Goal: Task Accomplishment & Management: Manage account settings

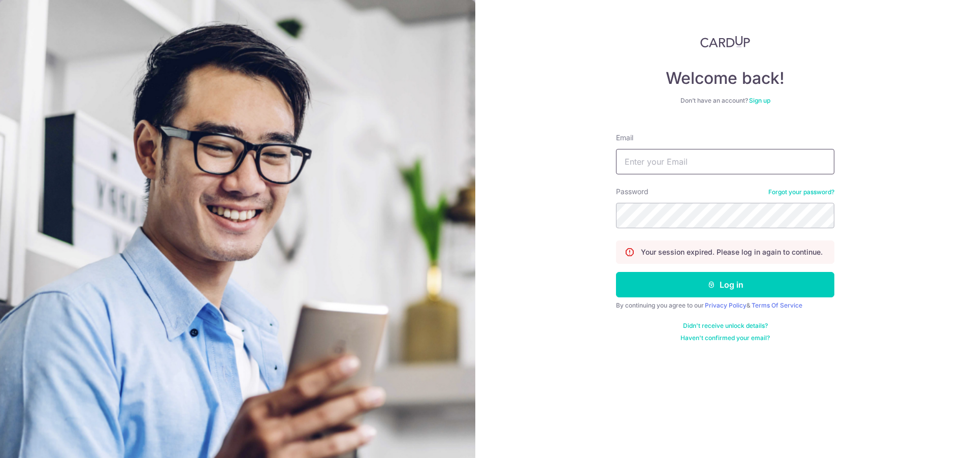
click at [688, 161] on input "Email" at bounding box center [725, 161] width 218 height 25
type input "[EMAIL_ADDRESS][DOMAIN_NAME]"
click at [701, 169] on input "[EMAIL_ADDRESS][DOMAIN_NAME]" at bounding box center [725, 161] width 218 height 25
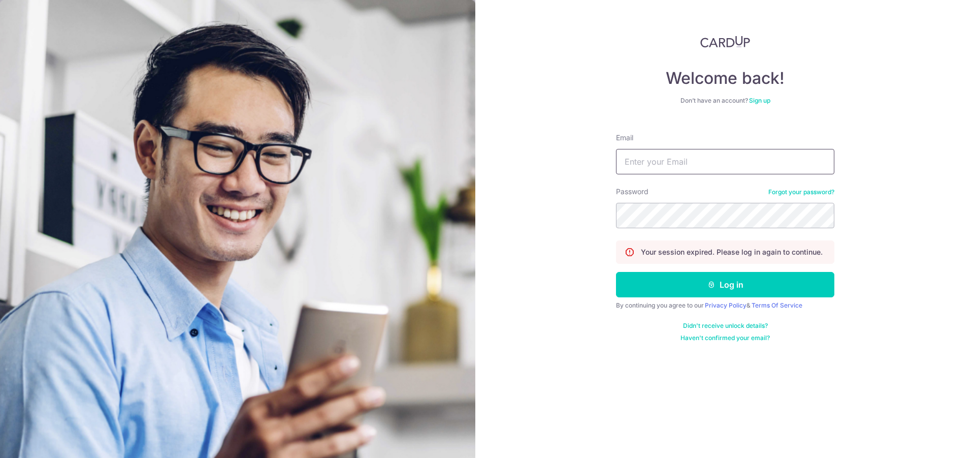
click at [758, 154] on input "Email" at bounding box center [725, 161] width 218 height 25
type input "[EMAIL_ADDRESS][DOMAIN_NAME]"
click at [616, 272] on button "Log in" at bounding box center [725, 284] width 218 height 25
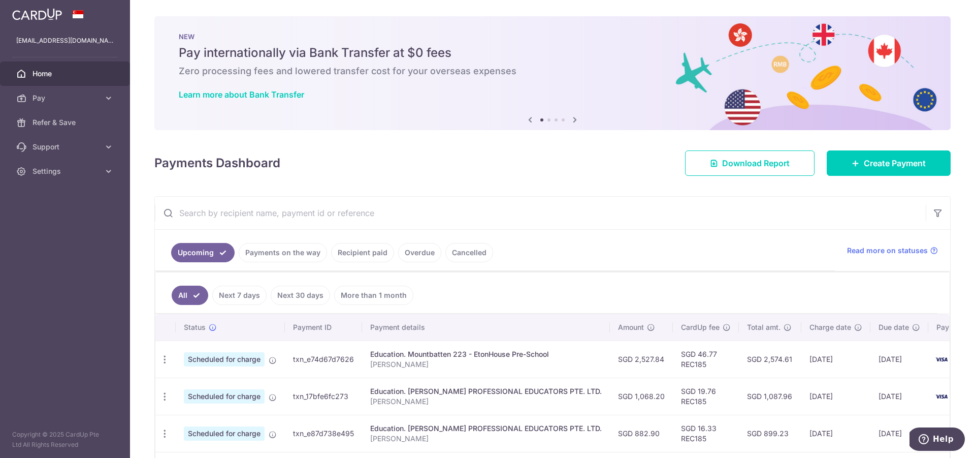
click at [295, 256] on link "Payments on the way" at bounding box center [283, 252] width 88 height 19
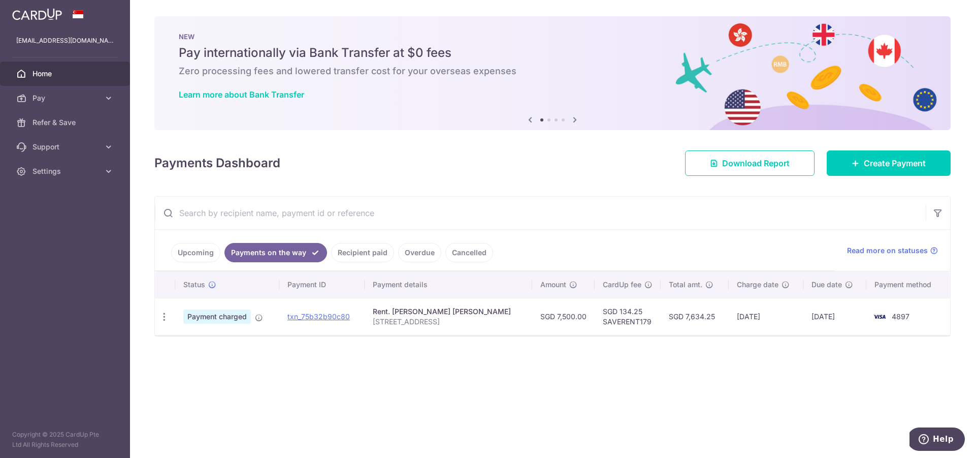
click at [365, 243] on link "Recipient paid" at bounding box center [362, 252] width 63 height 19
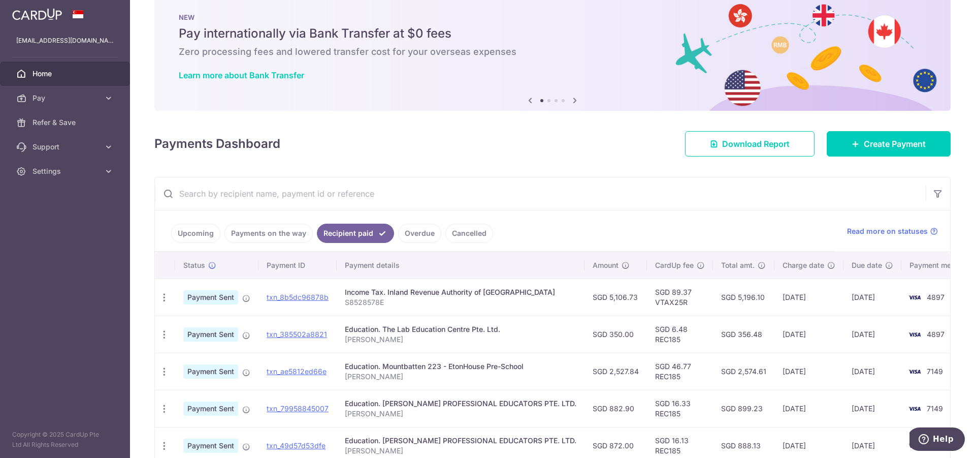
scroll to position [39, 0]
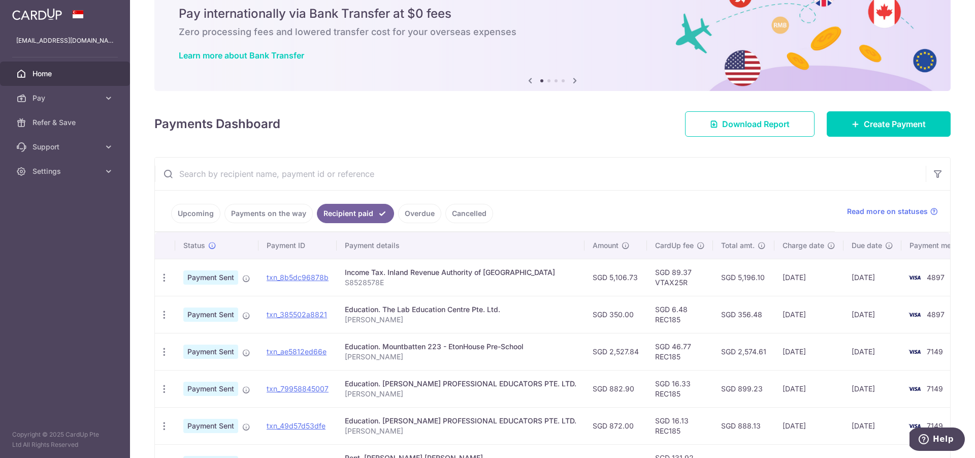
click at [480, 178] on input "text" at bounding box center [540, 173] width 771 height 33
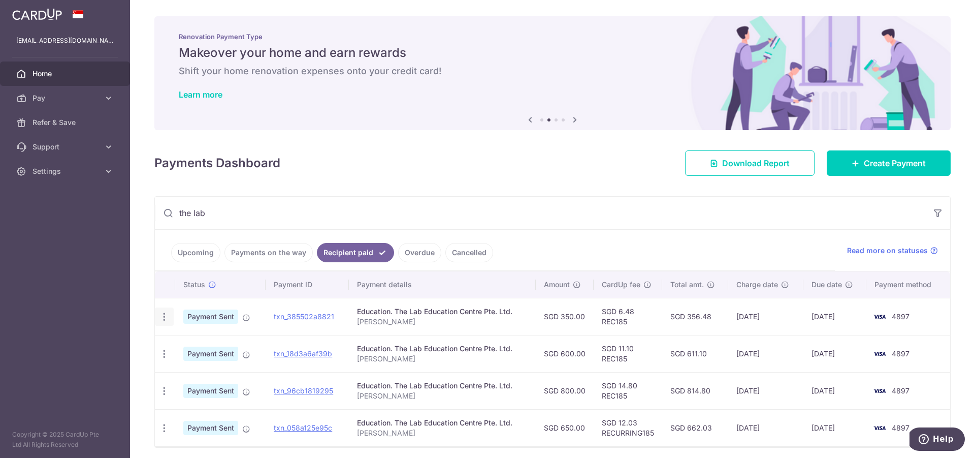
type input "the lab"
click at [161, 309] on div "PDF Receipt" at bounding box center [164, 316] width 19 height 19
click at [164, 315] on icon "button" at bounding box center [164, 316] width 11 height 11
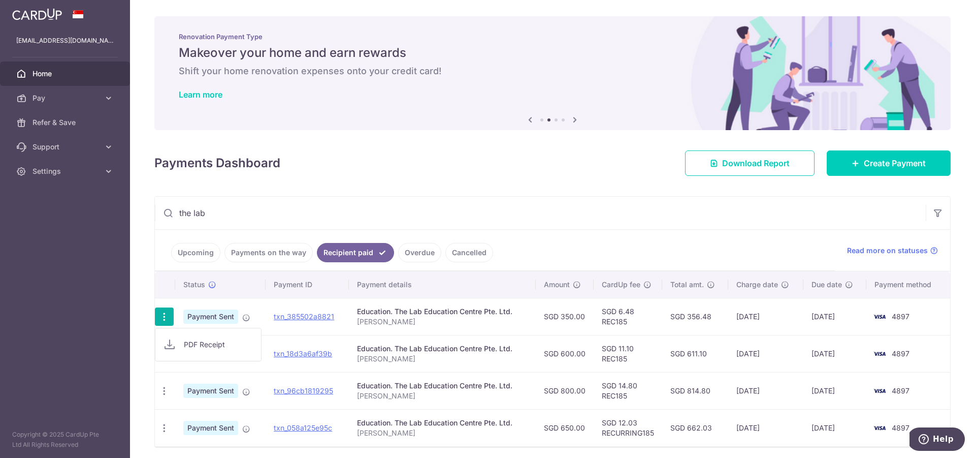
click at [182, 343] on link "PDF Receipt" at bounding box center [208, 344] width 106 height 24
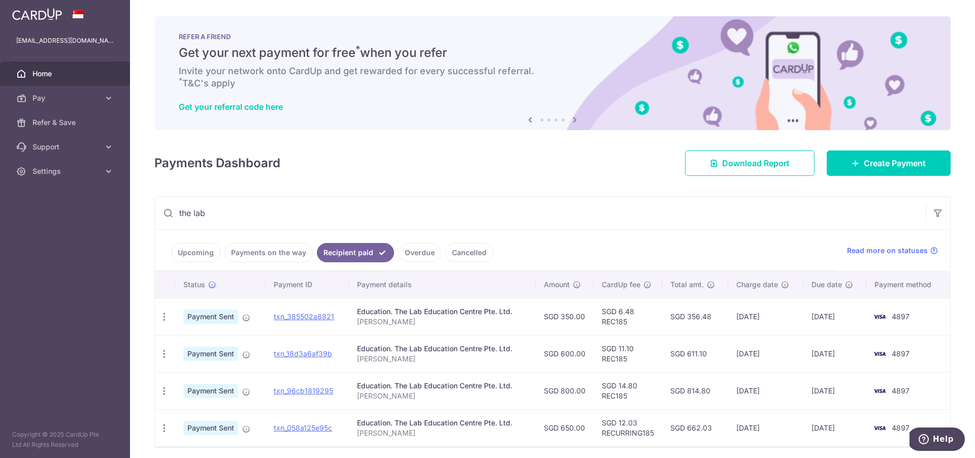
click at [213, 255] on link "Upcoming" at bounding box center [195, 252] width 49 height 19
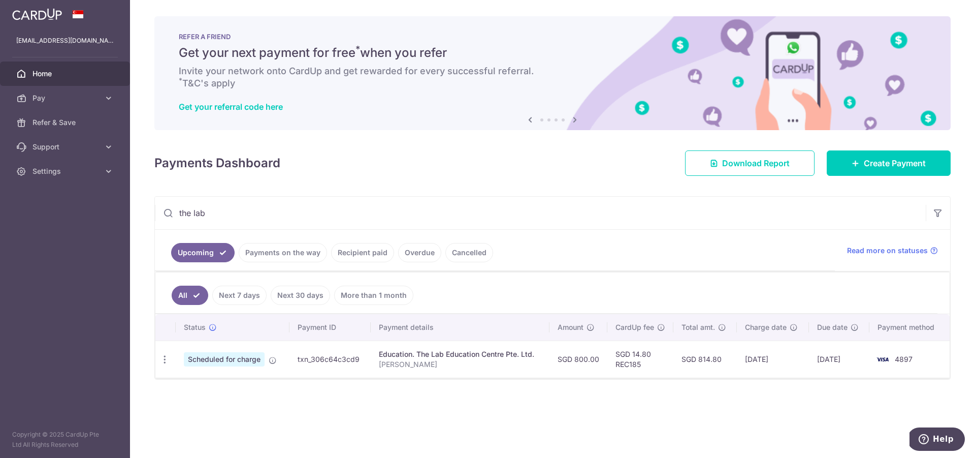
click at [226, 220] on input "the lab" at bounding box center [540, 213] width 771 height 33
click at [352, 217] on input "the lab" at bounding box center [540, 213] width 771 height 33
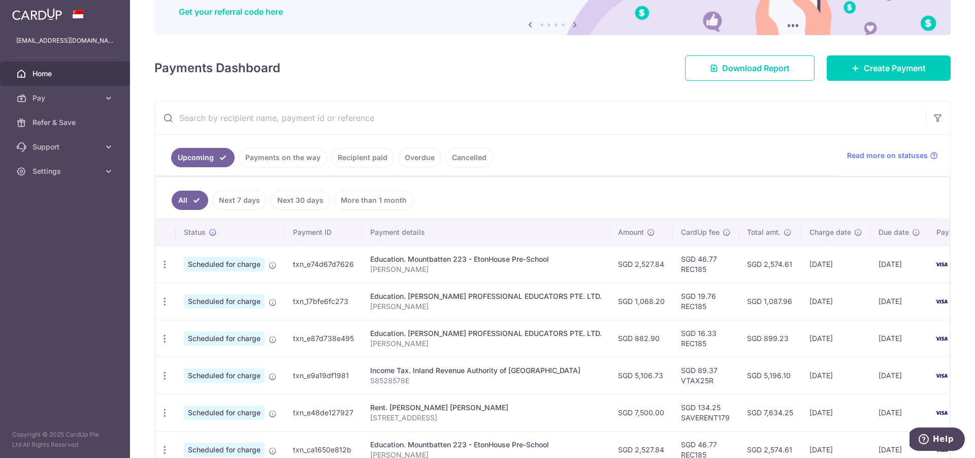
scroll to position [101, 0]
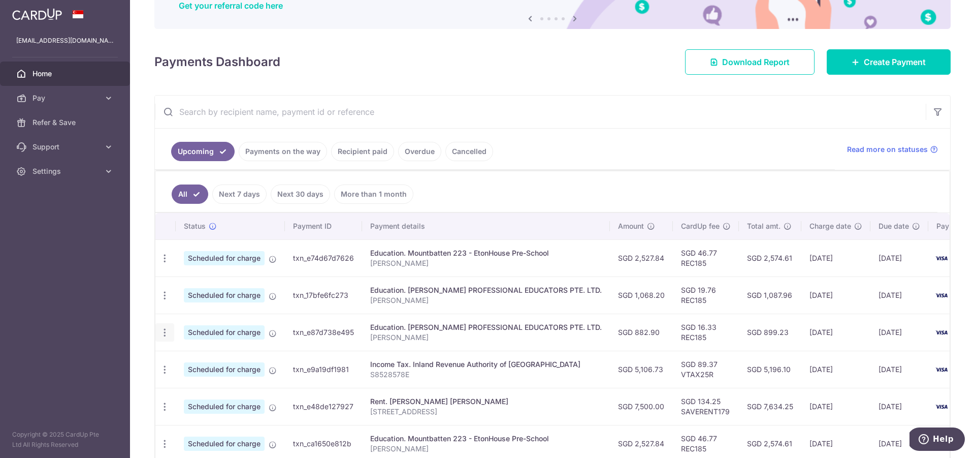
click at [161, 331] on icon "button" at bounding box center [164, 332] width 11 height 11
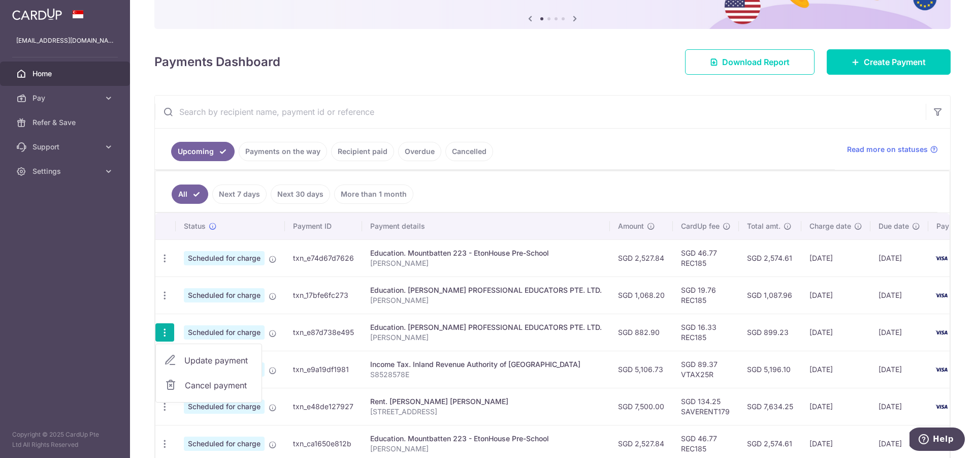
click at [189, 354] on span "Update payment" at bounding box center [218, 360] width 69 height 12
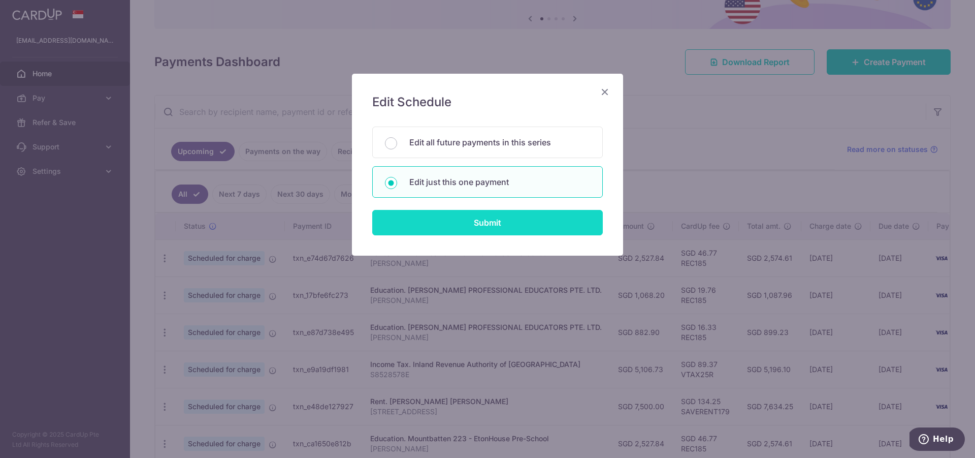
click at [461, 216] on input "Submit" at bounding box center [487, 222] width 231 height 25
radio input "true"
type input "882.90"
type input "[DATE]"
type input "[PERSON_NAME]"
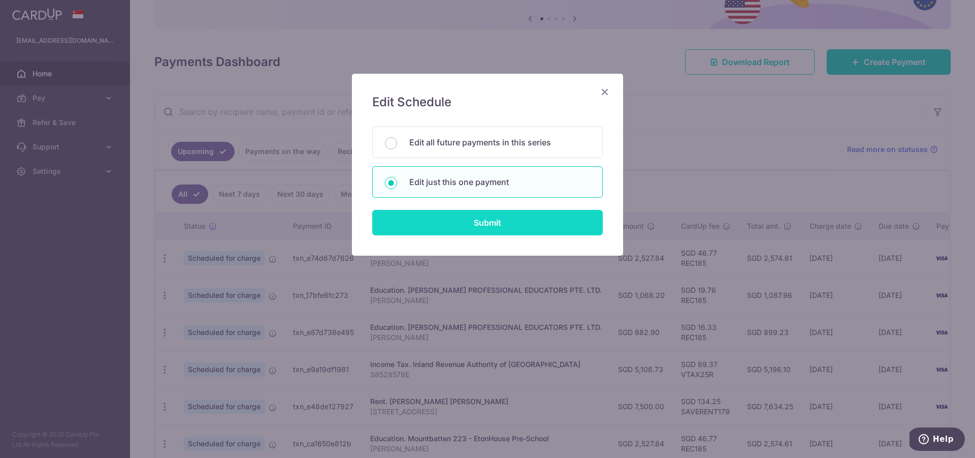
type input "REC185"
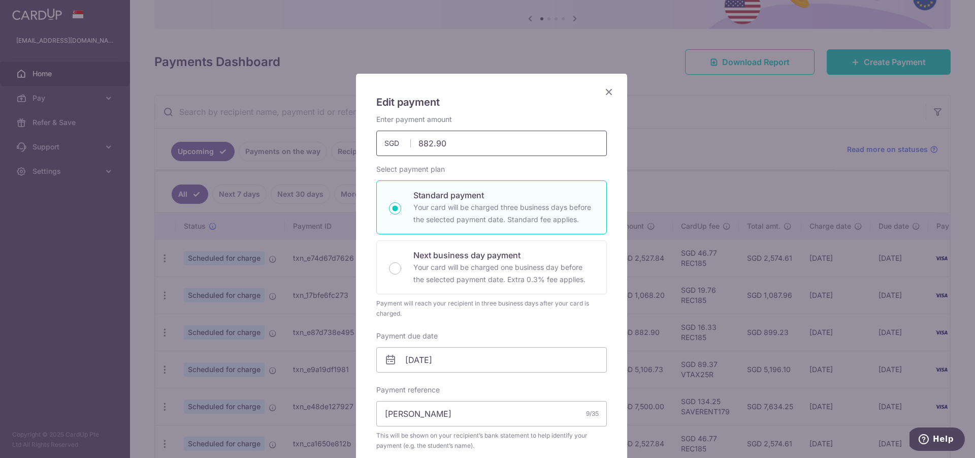
click at [473, 147] on input "882.90" at bounding box center [491, 143] width 231 height 25
type input "948.30"
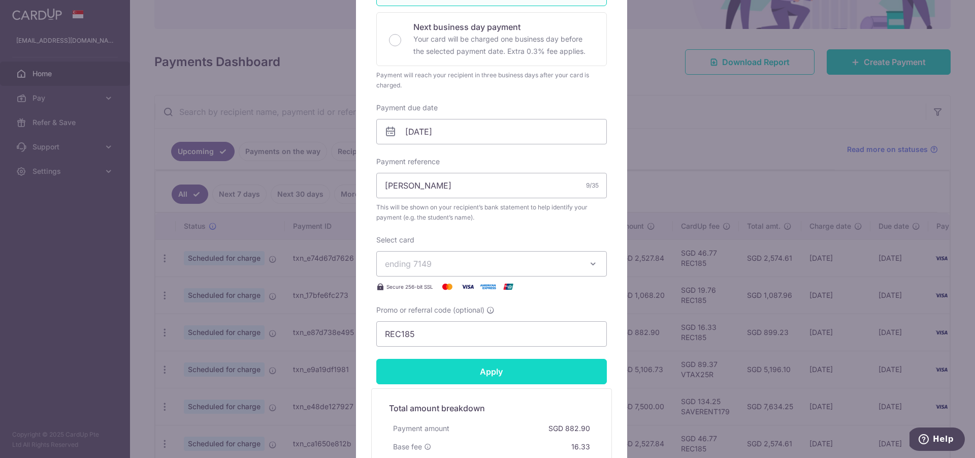
click at [570, 376] on input "Apply" at bounding box center [491, 371] width 231 height 25
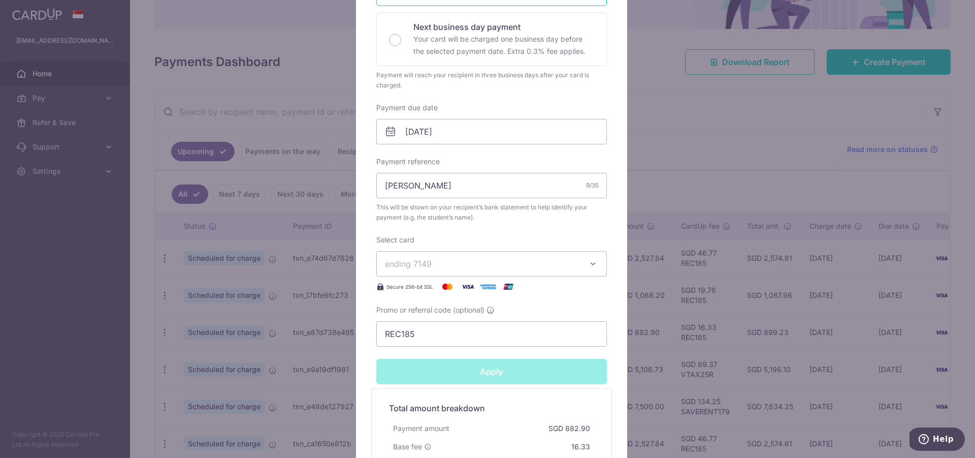
type input "Successfully Applied"
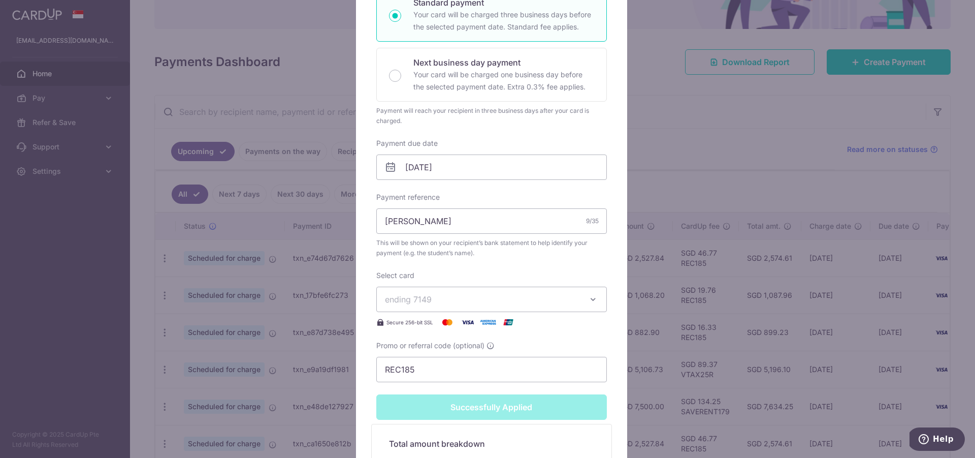
scroll to position [264, 0]
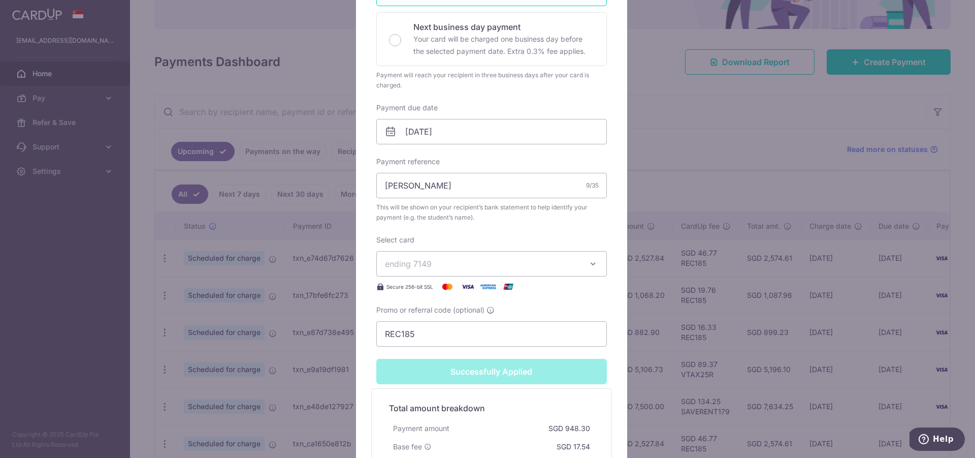
click at [743, 252] on div "Edit payment By clicking apply, you will make changes to all payments to [PERSO…" at bounding box center [487, 229] width 975 height 458
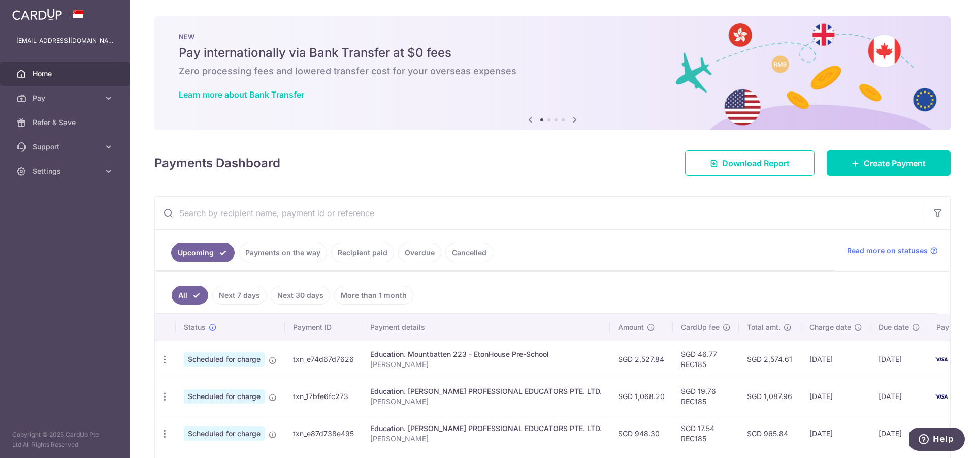
scroll to position [57, 0]
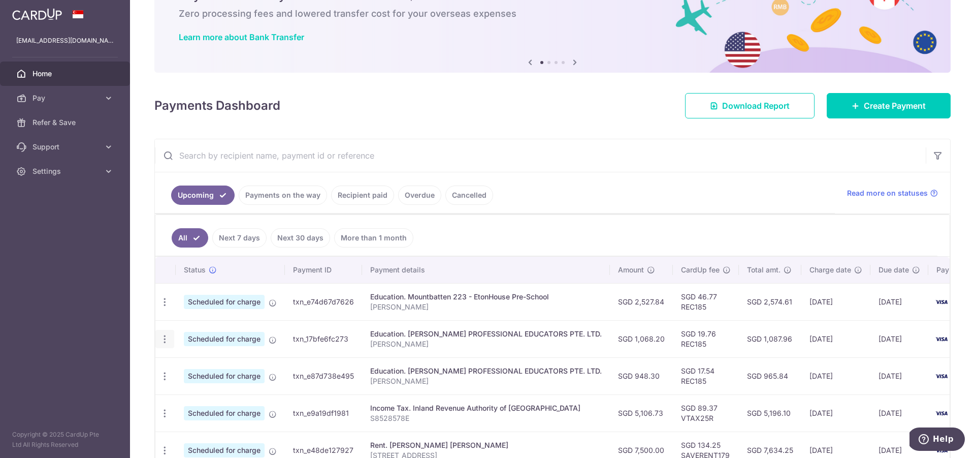
click at [167, 337] on icon "button" at bounding box center [164, 339] width 11 height 11
click at [199, 368] on span "Update payment" at bounding box center [218, 367] width 69 height 12
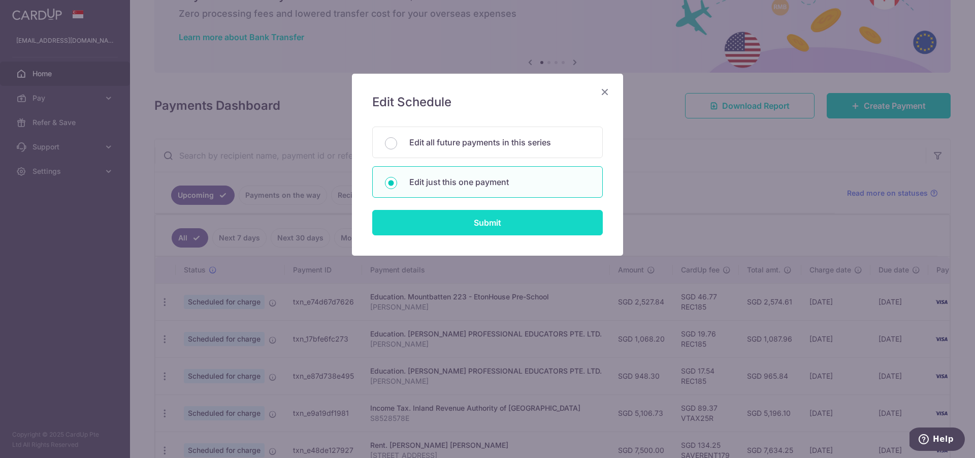
click at [482, 219] on input "Submit" at bounding box center [487, 222] width 231 height 25
radio input "true"
type input "1,068.20"
type input "08/10/2025"
type input "Tyler Lim"
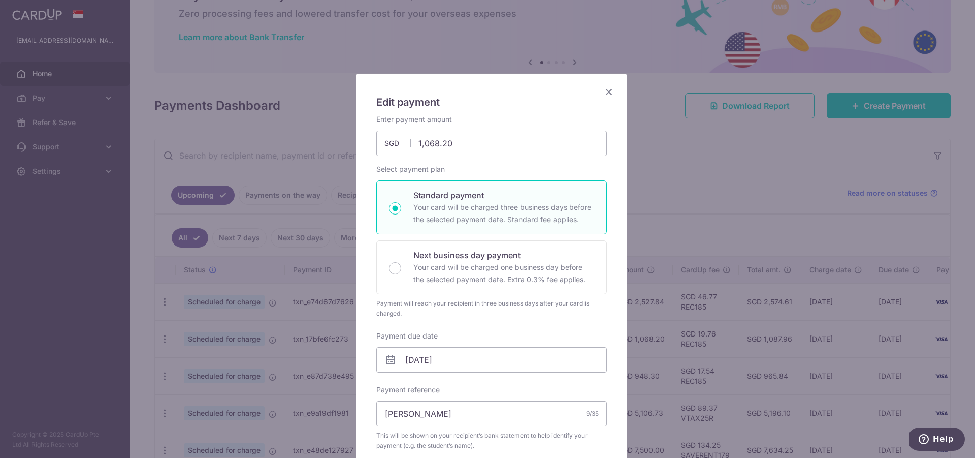
type input "REC185"
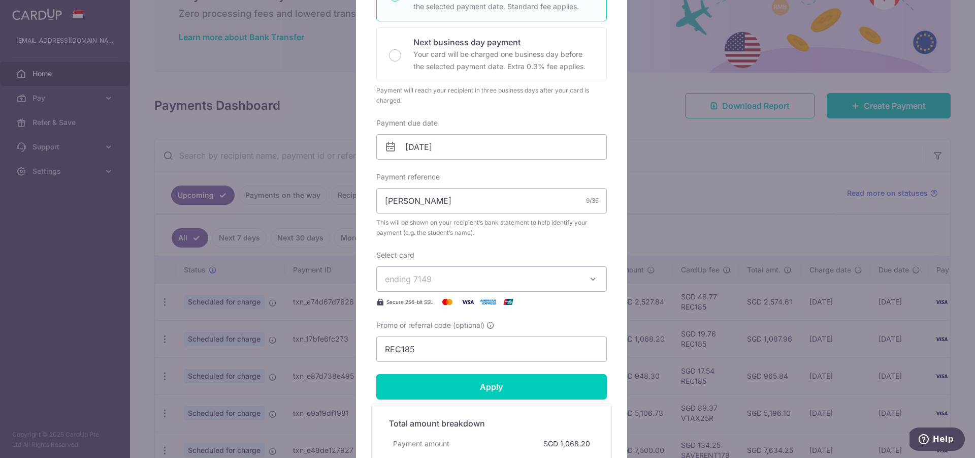
scroll to position [56, 0]
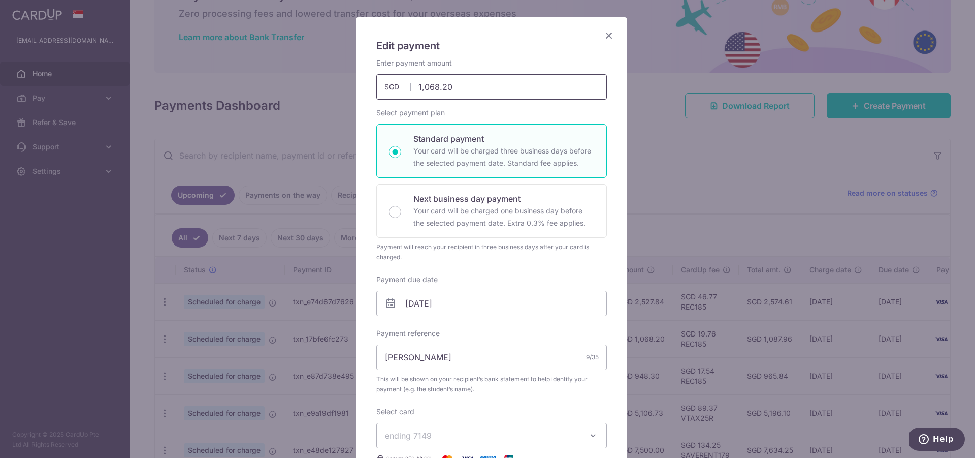
click at [444, 87] on input "1,068.20" at bounding box center [491, 86] width 231 height 25
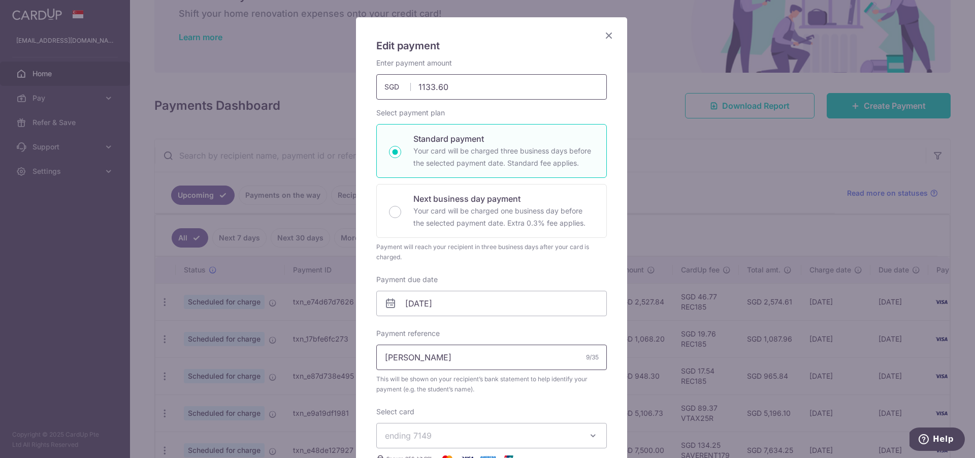
scroll to position [213, 0]
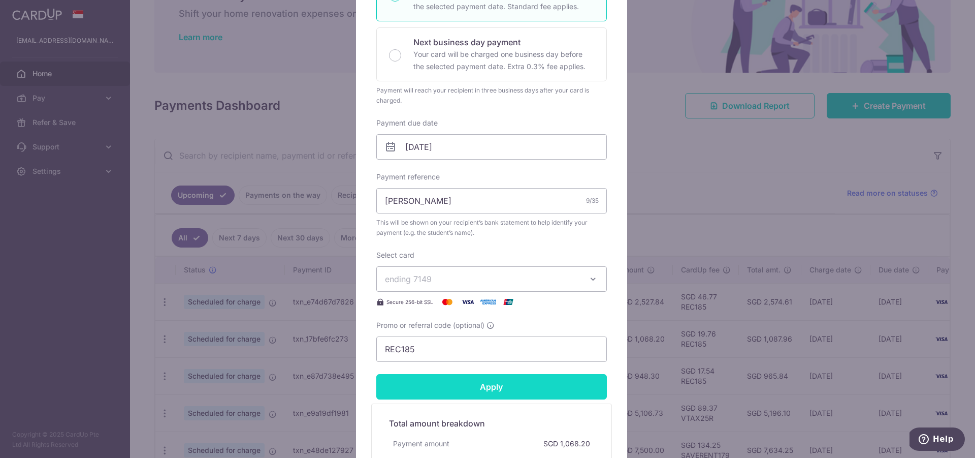
type input "1,133.60"
click at [510, 378] on input "Apply" at bounding box center [491, 386] width 231 height 25
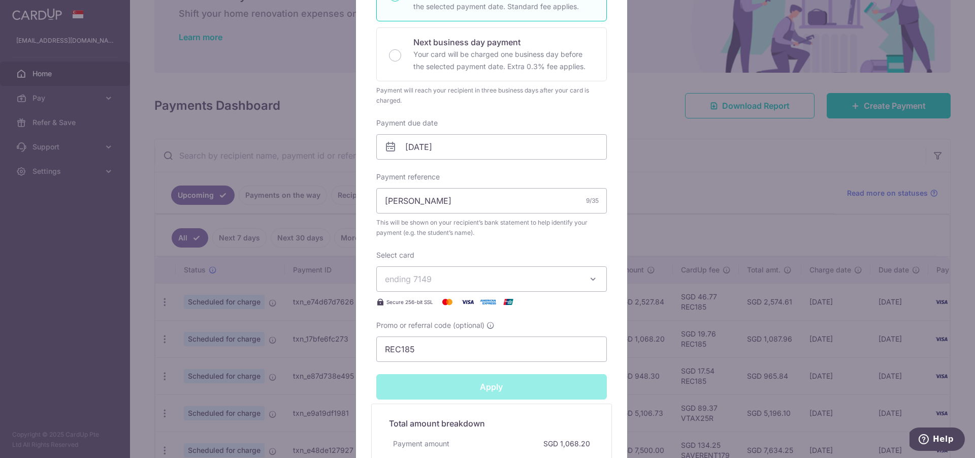
type input "Successfully Applied"
click at [752, 214] on div "Edit payment By clicking apply, you will make changes to all payments to DEVEN …" at bounding box center [487, 229] width 975 height 458
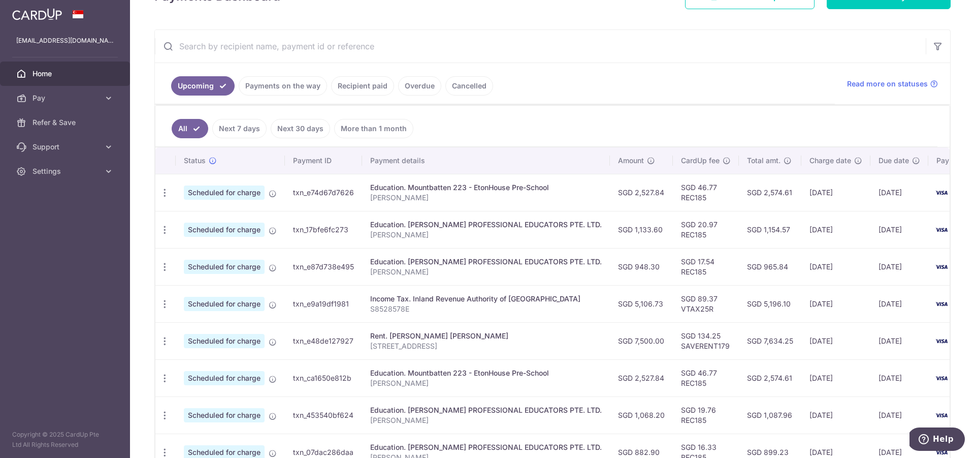
scroll to position [173, 0]
